Goal: Task Accomplishment & Management: Complete application form

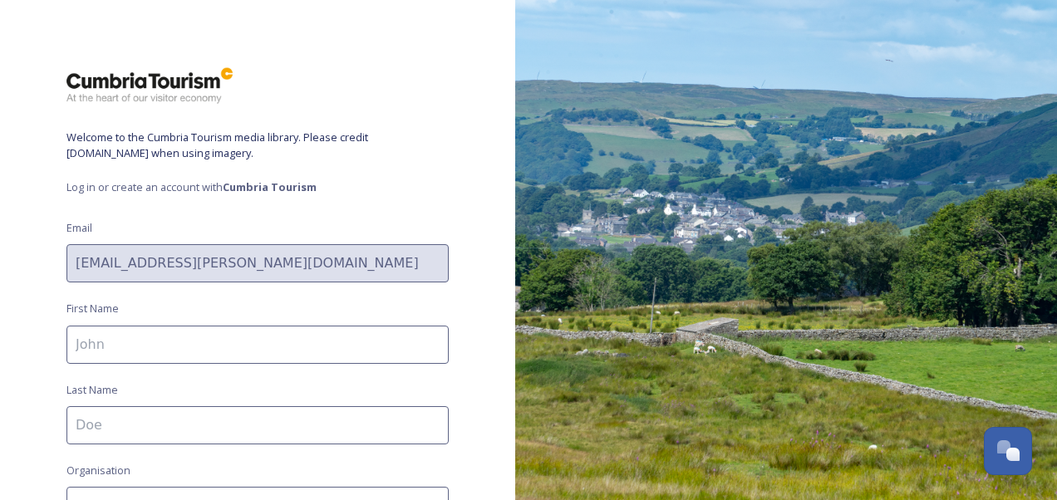
drag, startPoint x: 77, startPoint y: 348, endPoint x: 130, endPoint y: 367, distance: 55.7
click at [77, 348] on input at bounding box center [257, 345] width 382 height 38
type input "NAKANO"
click at [73, 427] on input at bounding box center [257, 425] width 382 height 38
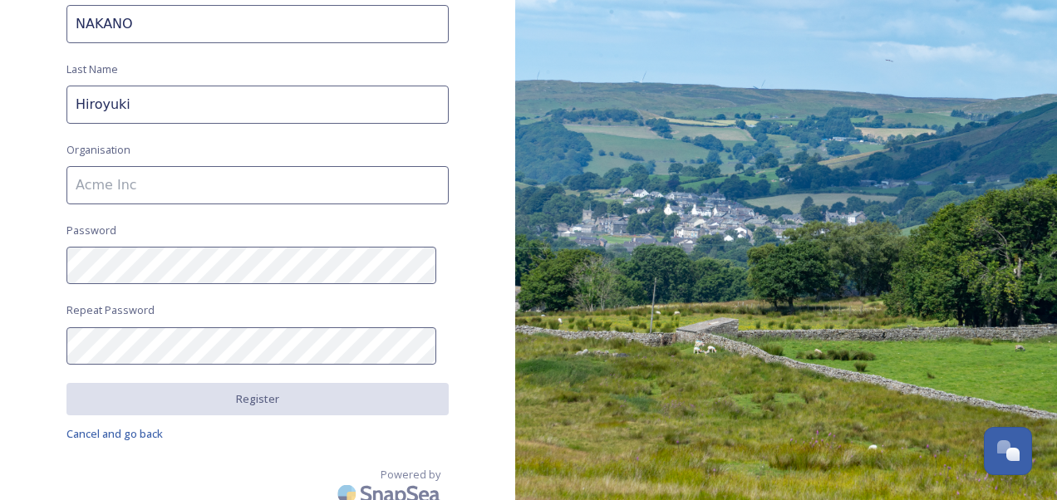
scroll to position [332, 0]
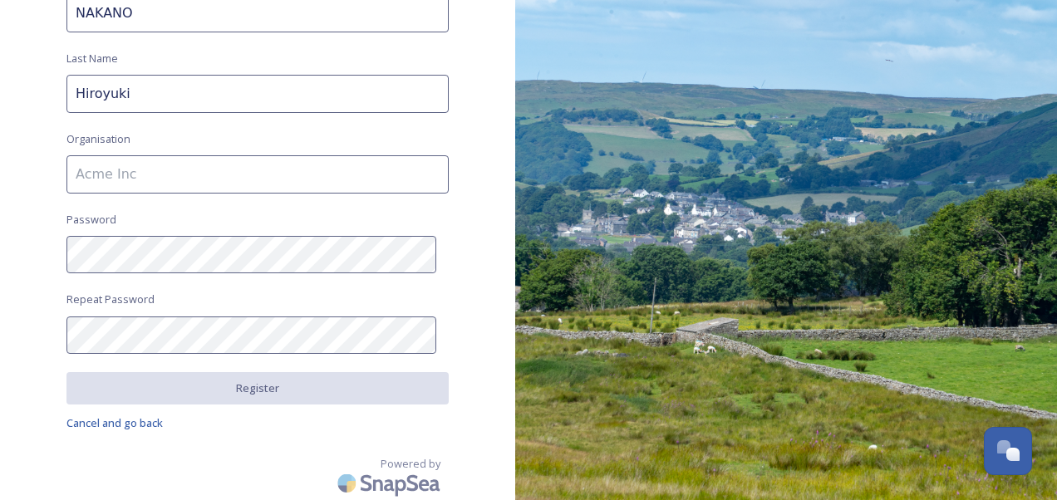
type input "Hiroyuki"
click at [77, 176] on input at bounding box center [257, 174] width 382 height 38
type input "[GEOGRAPHIC_DATA]"
click at [106, 274] on div "Welcome to the Cumbria Tourism media library. Please credit [DOMAIN_NAME] when …" at bounding box center [257, 250] width 515 height 500
click at [92, 384] on div "Welcome to the Cumbria Tourism media library. Please credit [DOMAIN_NAME] when …" at bounding box center [257, 250] width 515 height 500
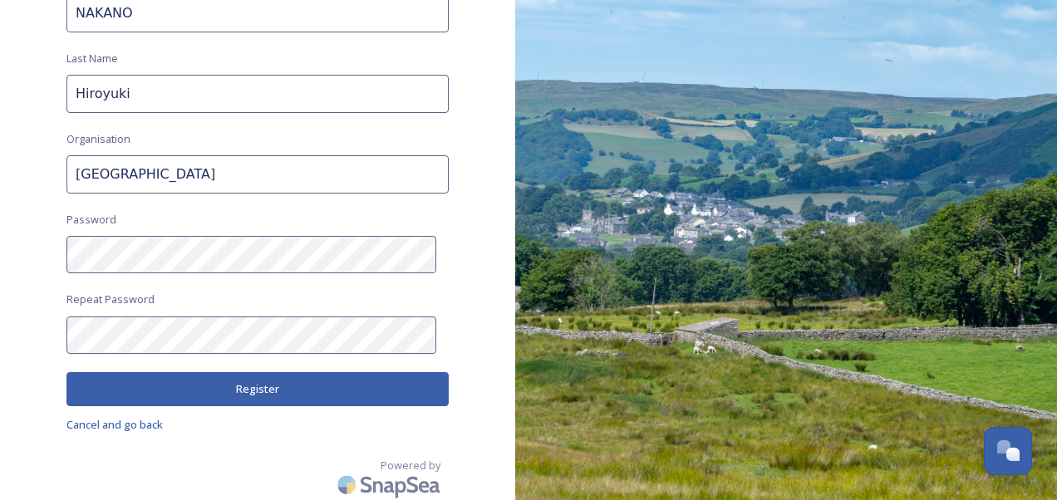
click at [264, 384] on button "Register" at bounding box center [257, 389] width 382 height 34
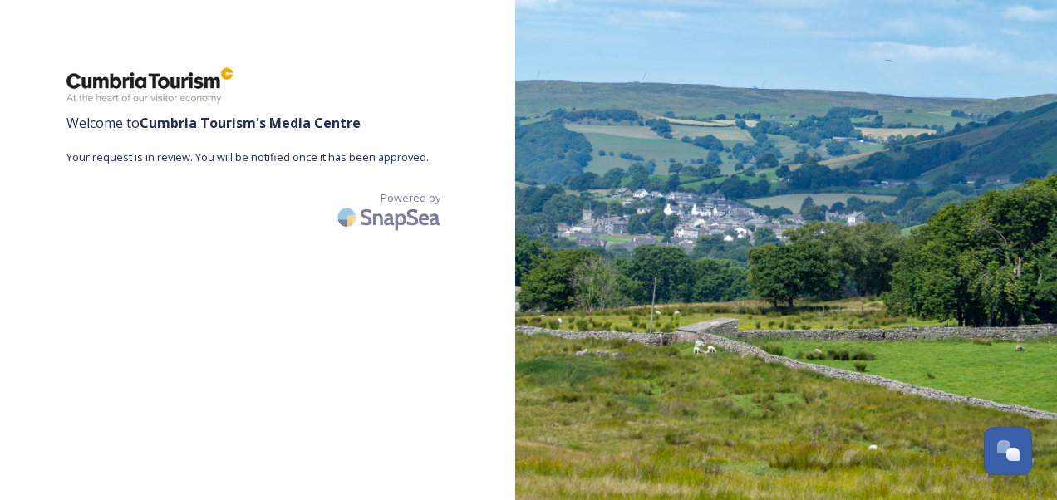
click at [436, 351] on div "Welcome to Cumbria Tourism 's Media Centre Your request is in review. You will …" at bounding box center [257, 249] width 515 height 367
